Goal: Information Seeking & Learning: Learn about a topic

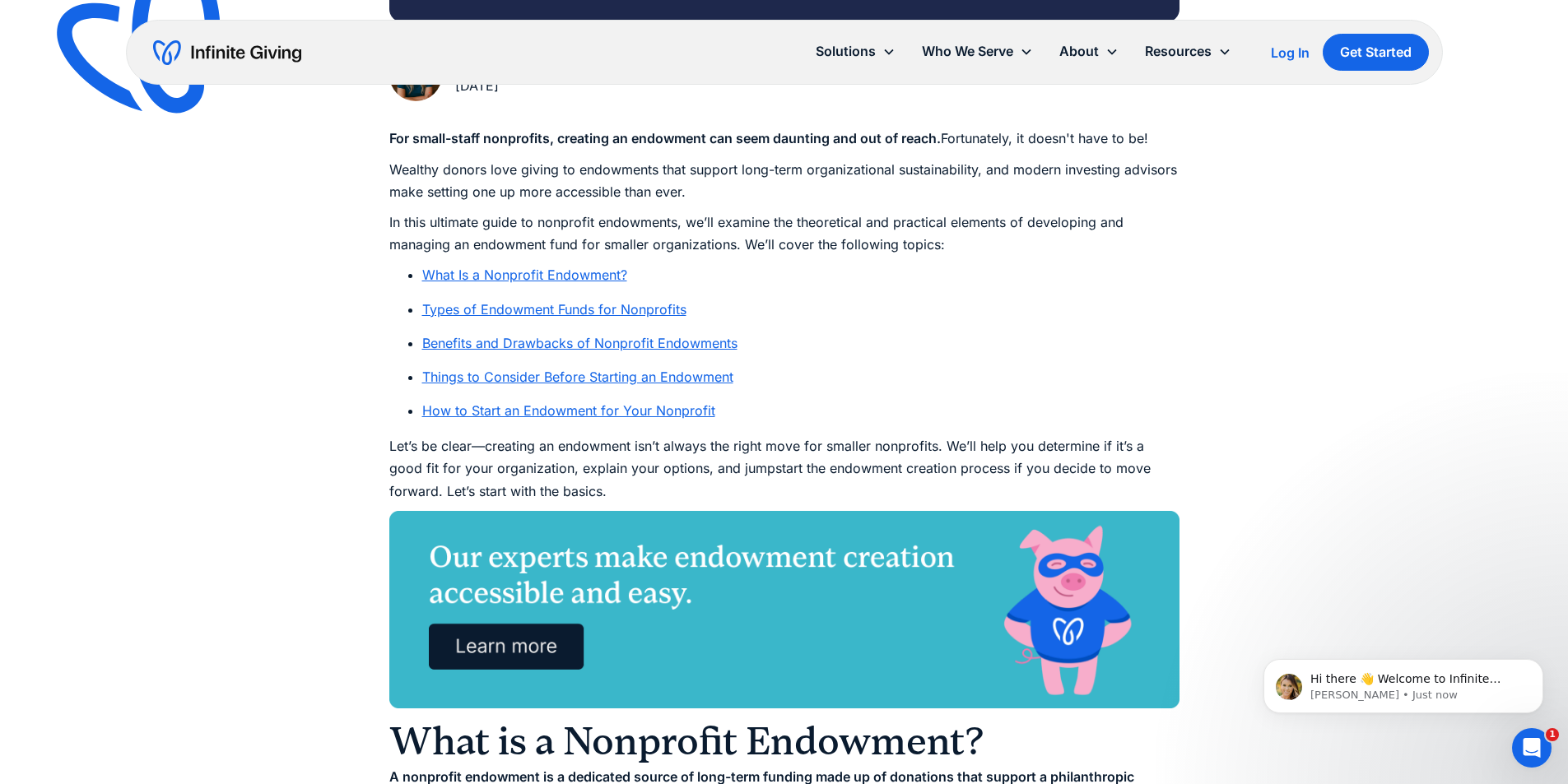
click at [536, 272] on link "What Is a Nonprofit Endowment?" at bounding box center [525, 275] width 205 height 17
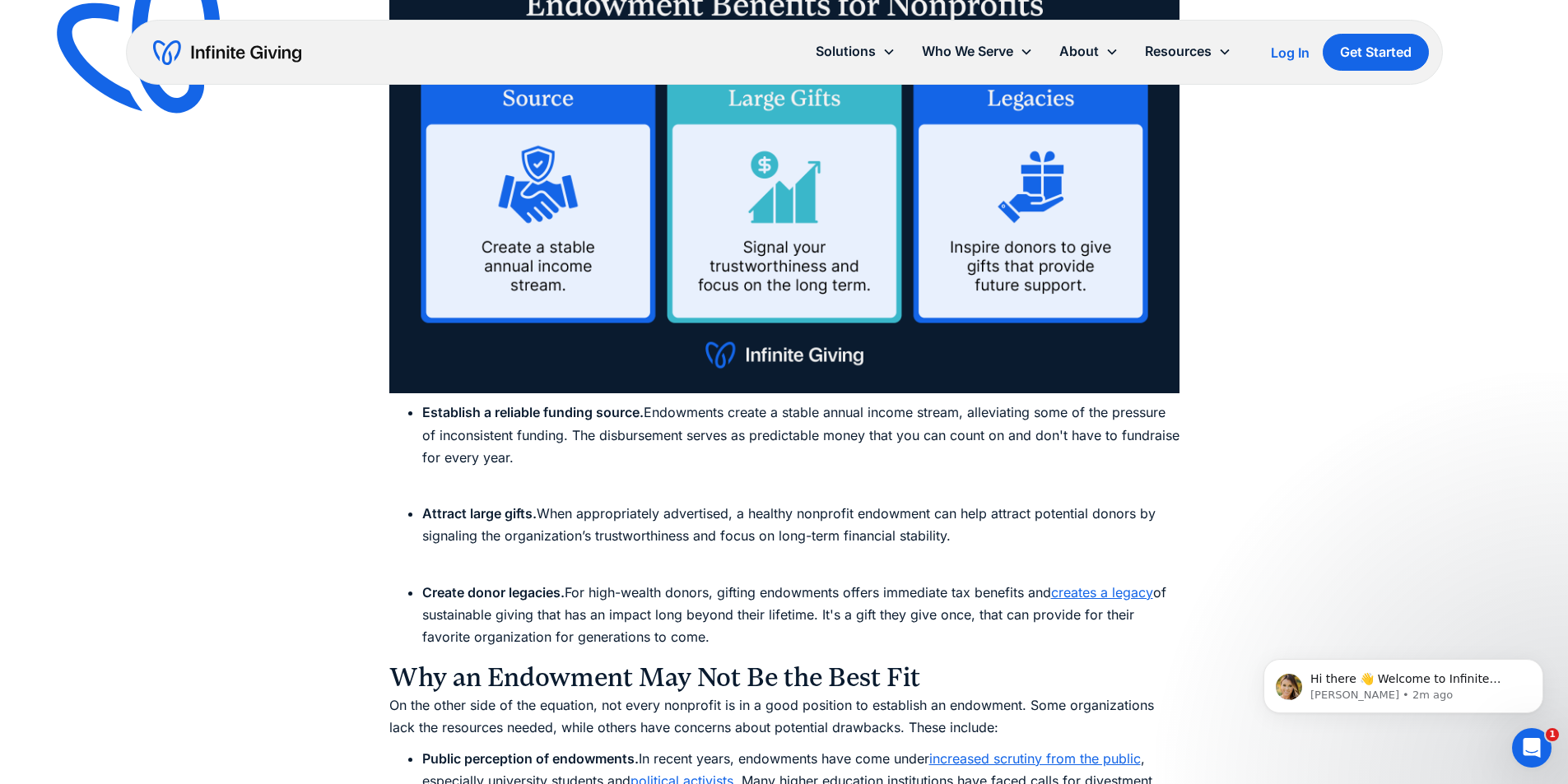
scroll to position [4261, 0]
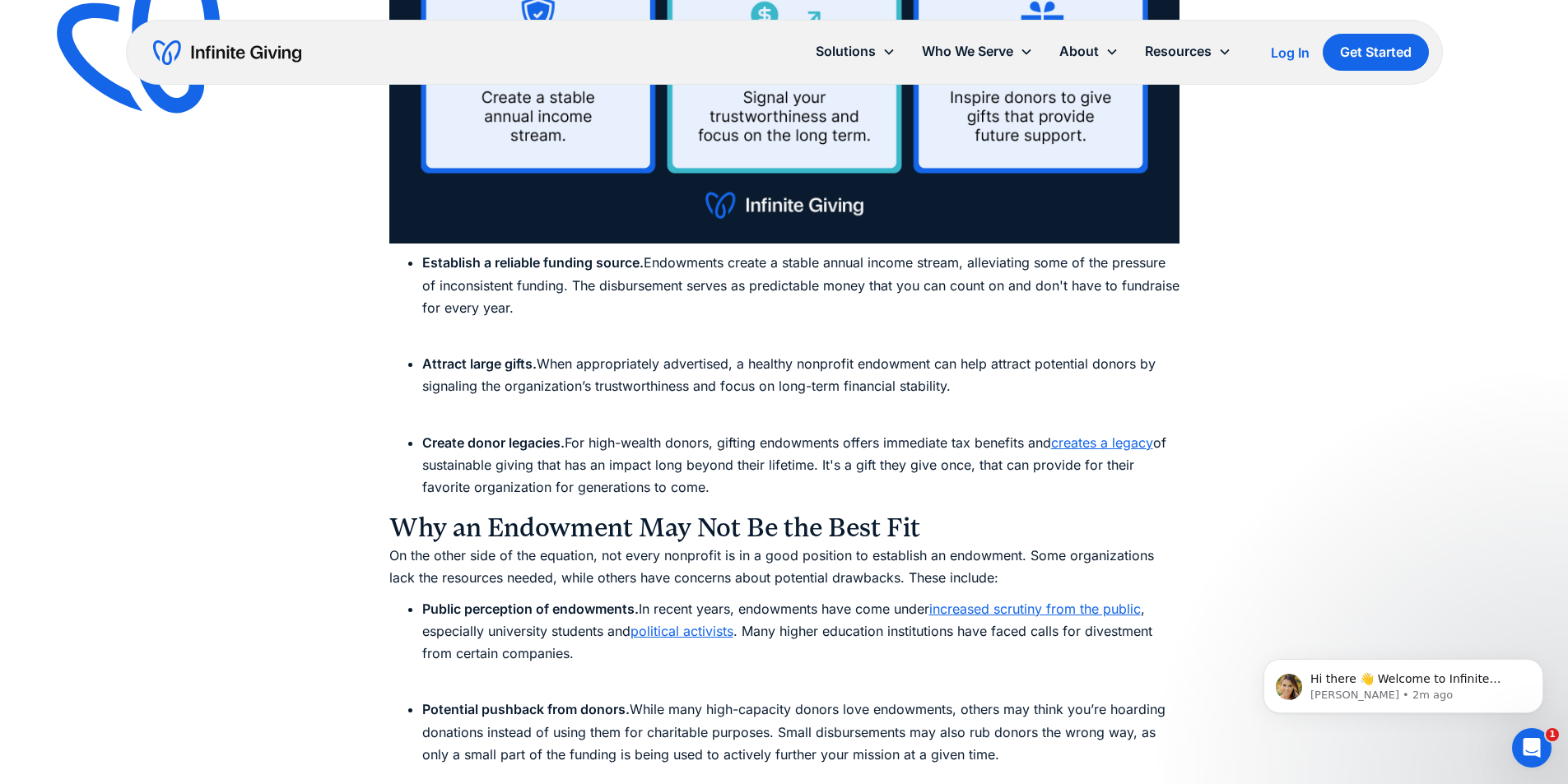
click at [1092, 440] on link "creates a legacy" at bounding box center [1102, 442] width 102 height 17
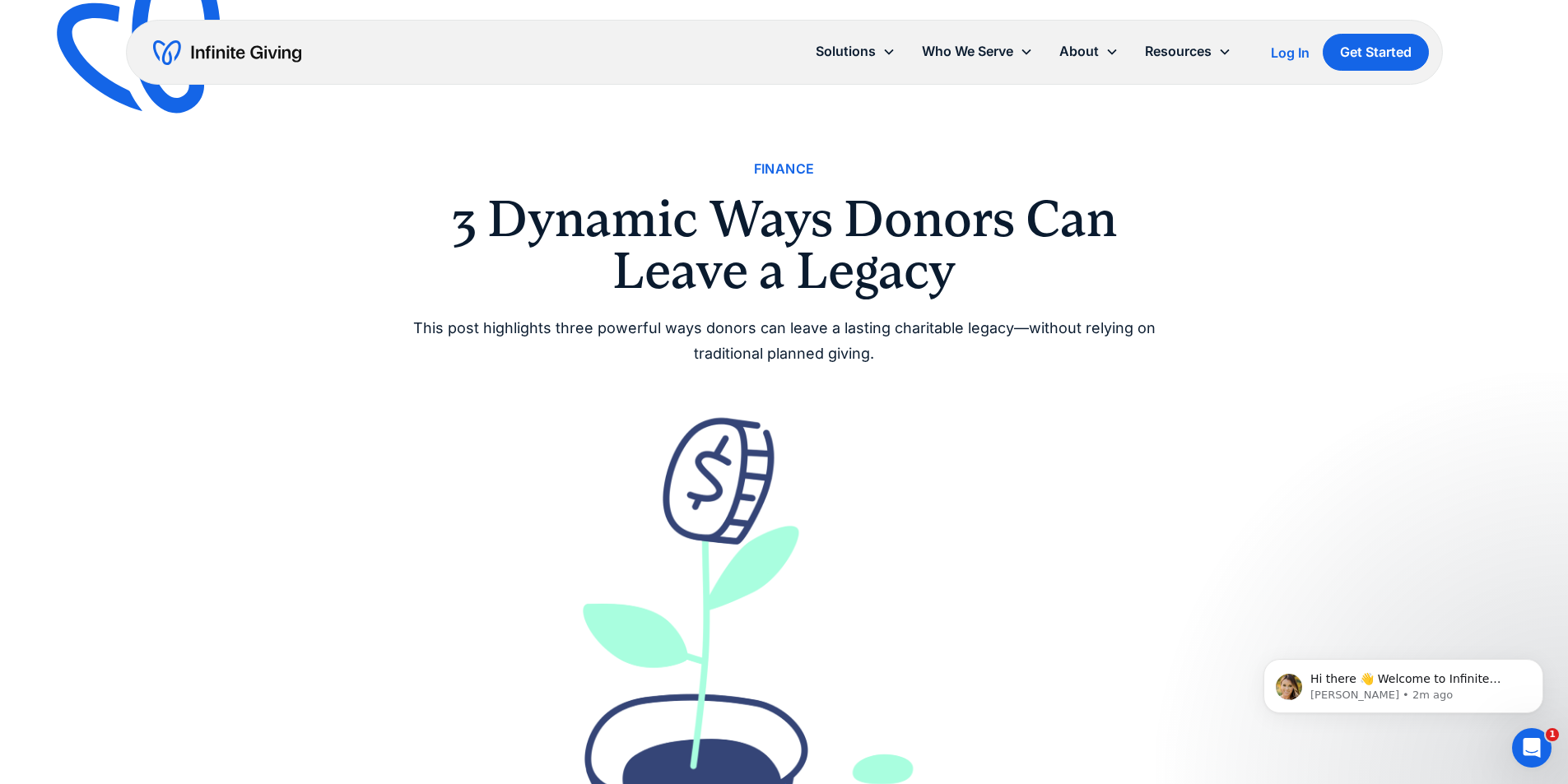
scroll to position [359, 0]
